Goal: Check status: Check status

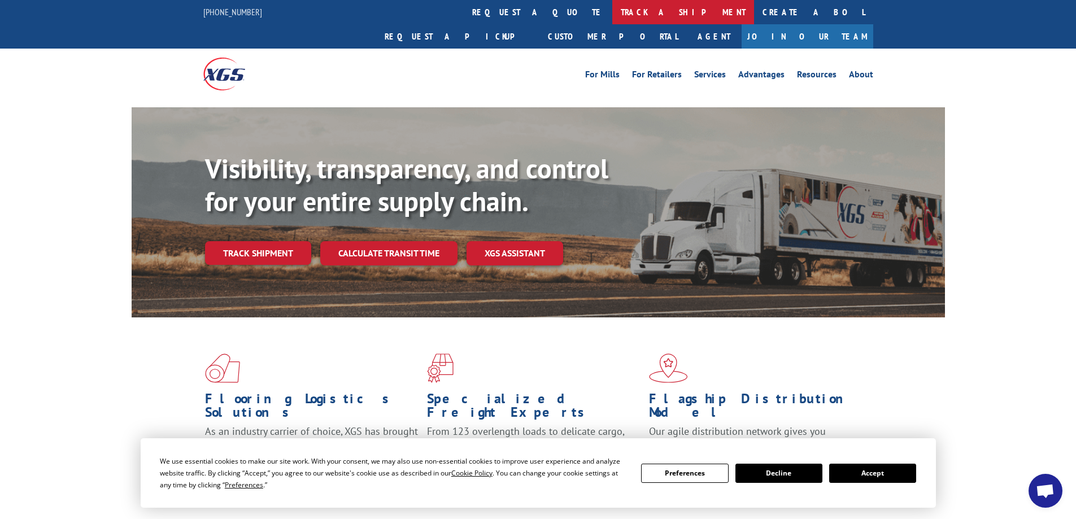
click at [613, 7] on link "track a shipment" at bounding box center [684, 12] width 142 height 24
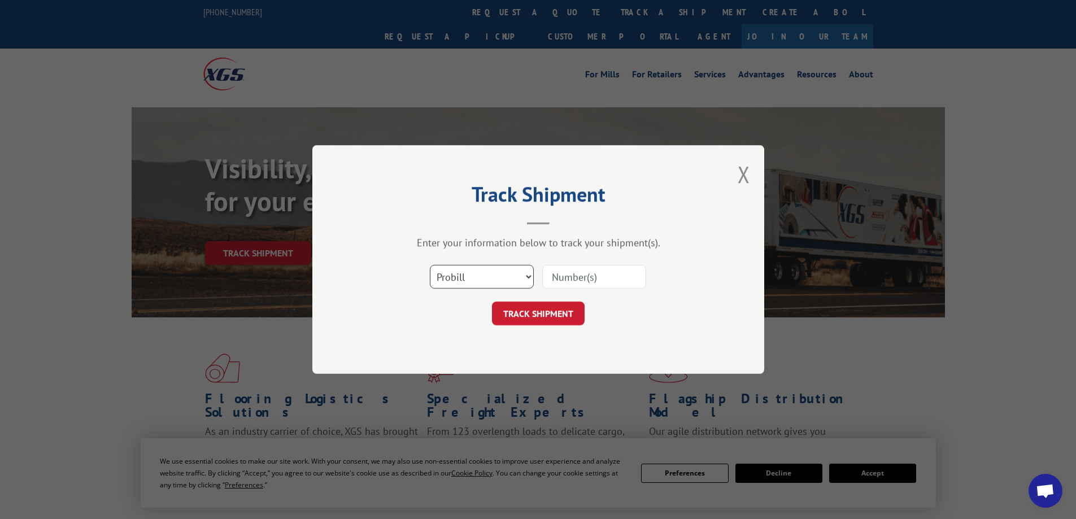
click at [458, 284] on select "Select category... Probill BOL PO" at bounding box center [482, 277] width 104 height 24
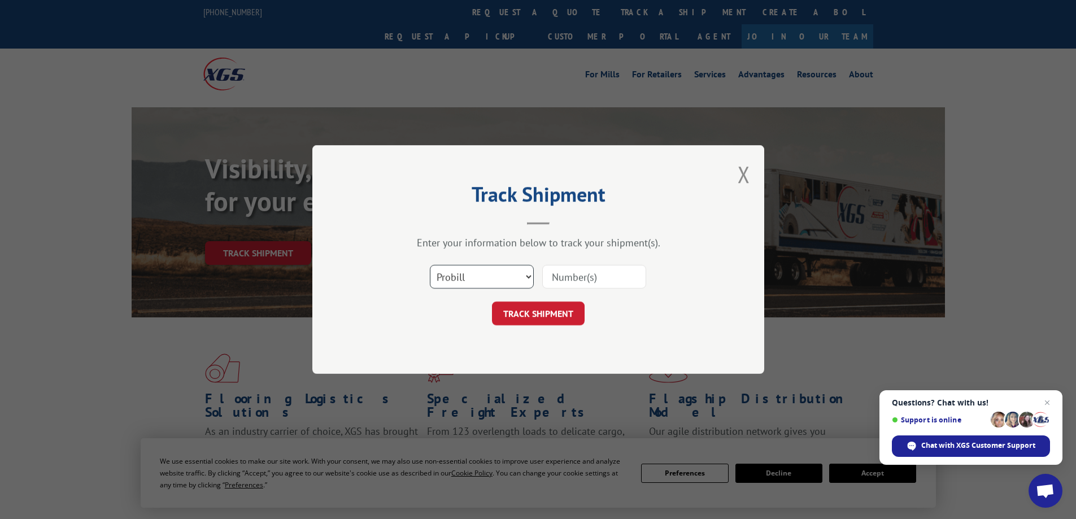
select select "bol"
click at [430, 265] on select "Select category... Probill BOL PO" at bounding box center [482, 277] width 104 height 24
click at [554, 279] on input at bounding box center [594, 277] width 104 height 24
paste input "448023"
type input "448023"
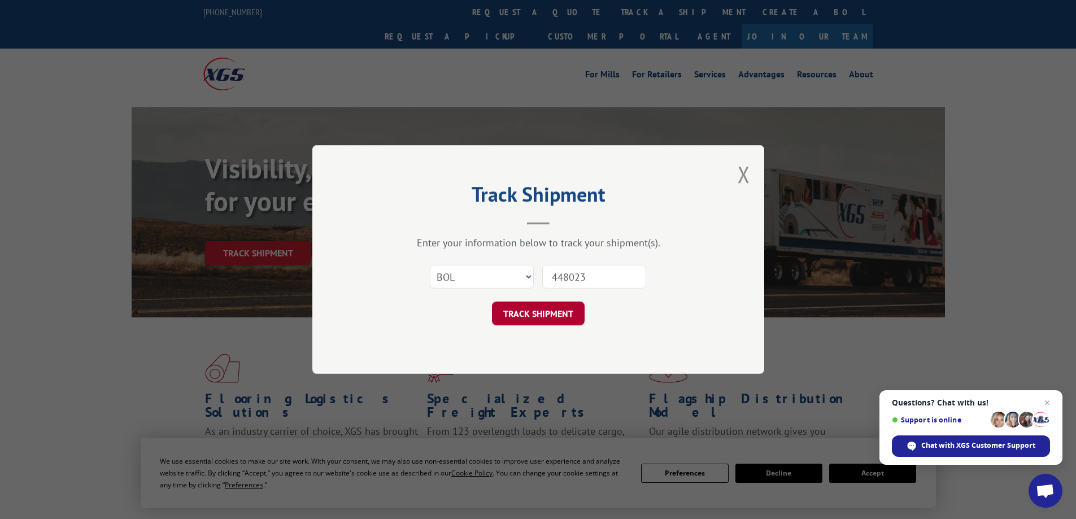
click at [572, 312] on button "TRACK SHIPMENT" at bounding box center [538, 314] width 93 height 24
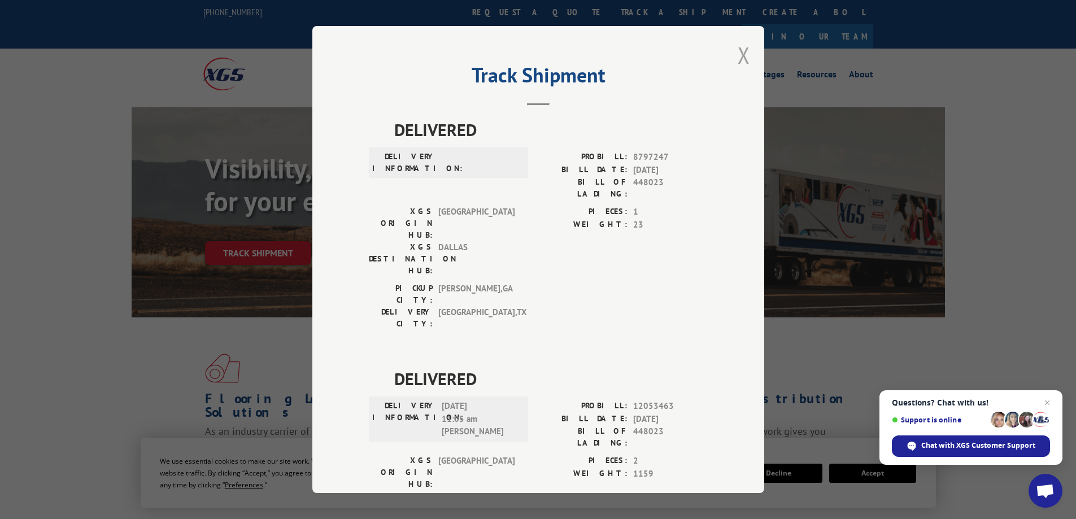
click at [740, 60] on button "Close modal" at bounding box center [744, 55] width 12 height 30
